Goal: Information Seeking & Learning: Check status

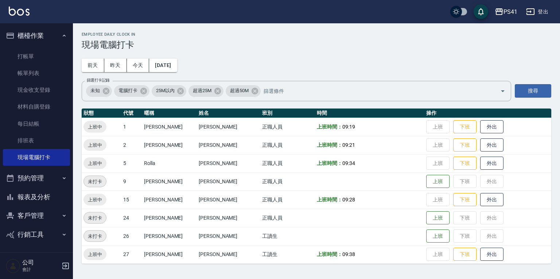
click at [39, 195] on button "報表及分析" at bounding box center [36, 197] width 67 height 19
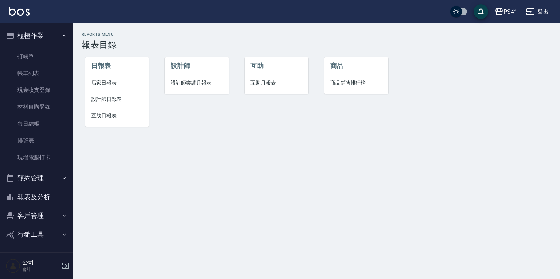
click at [104, 98] on span "設計師日報表" at bounding box center [117, 100] width 52 height 8
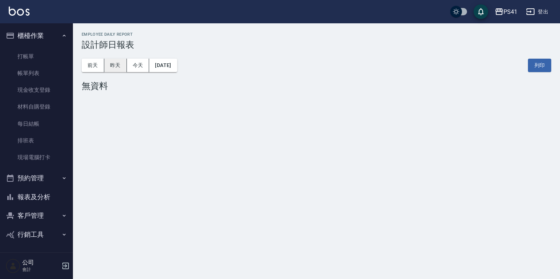
click at [118, 65] on button "昨天" at bounding box center [115, 65] width 23 height 13
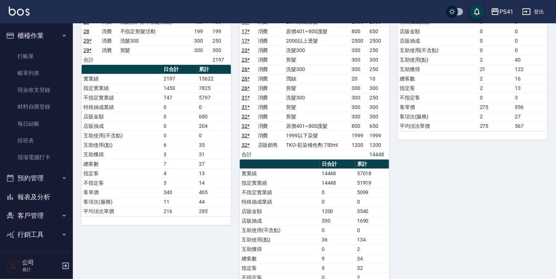
scroll to position [42, 0]
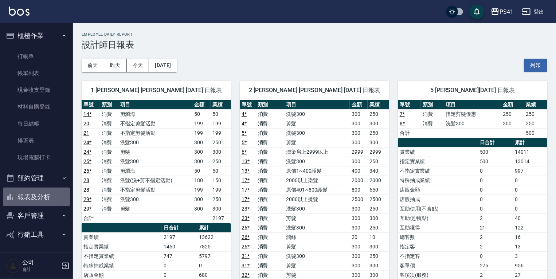
click at [31, 197] on button "報表及分析" at bounding box center [36, 197] width 67 height 19
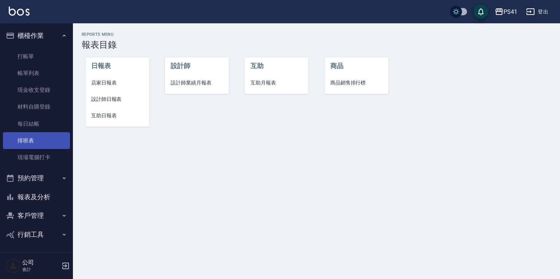
click at [23, 139] on link "排班表" at bounding box center [36, 140] width 67 height 17
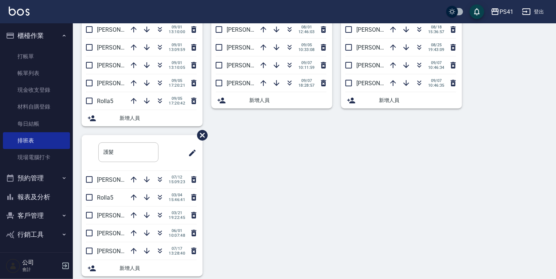
scroll to position [81, 0]
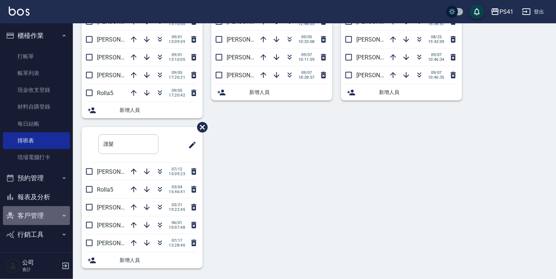
click at [28, 214] on button "客戶管理" at bounding box center [36, 215] width 67 height 19
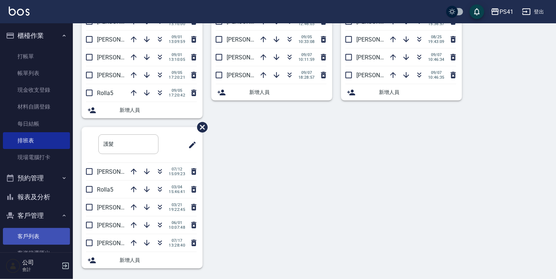
click at [22, 242] on link "客戶列表" at bounding box center [36, 236] width 67 height 17
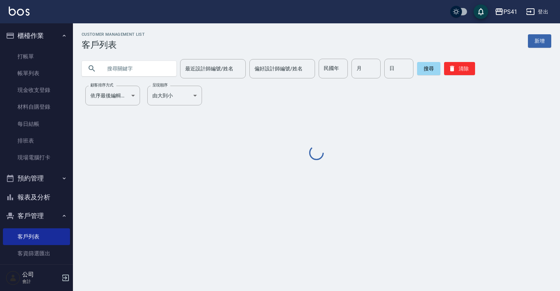
click at [116, 69] on input "text" at bounding box center [136, 69] width 69 height 20
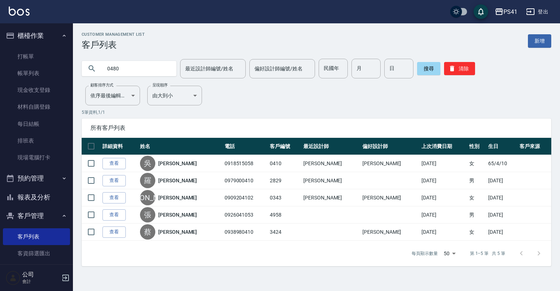
type input "0480"
